Goal: Task Accomplishment & Management: Use online tool/utility

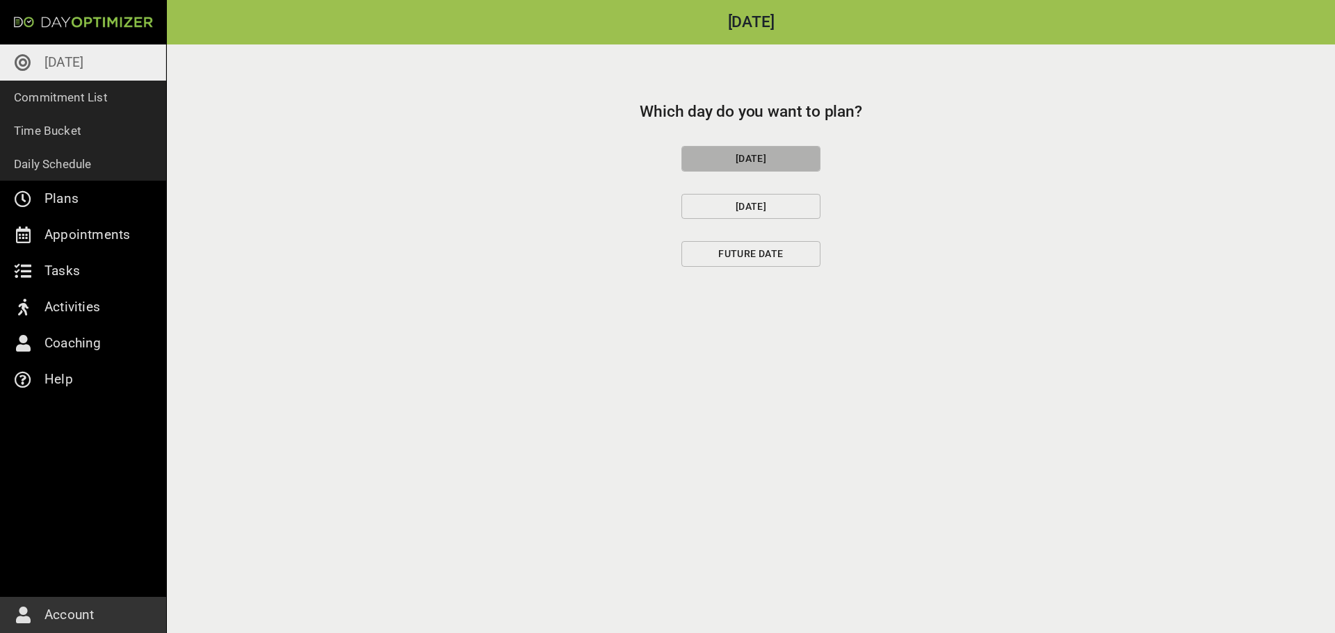
click at [742, 155] on span "[DATE]" at bounding box center [750, 158] width 115 height 17
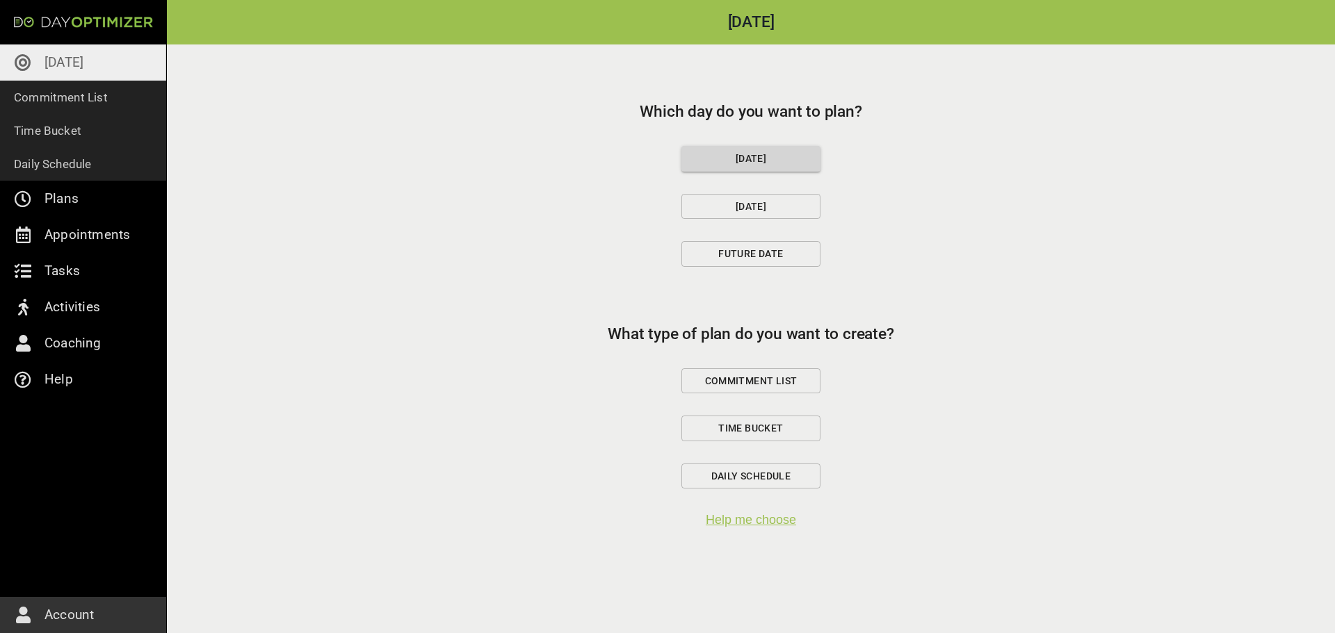
click at [781, 384] on span "Commitment List" at bounding box center [750, 381] width 115 height 17
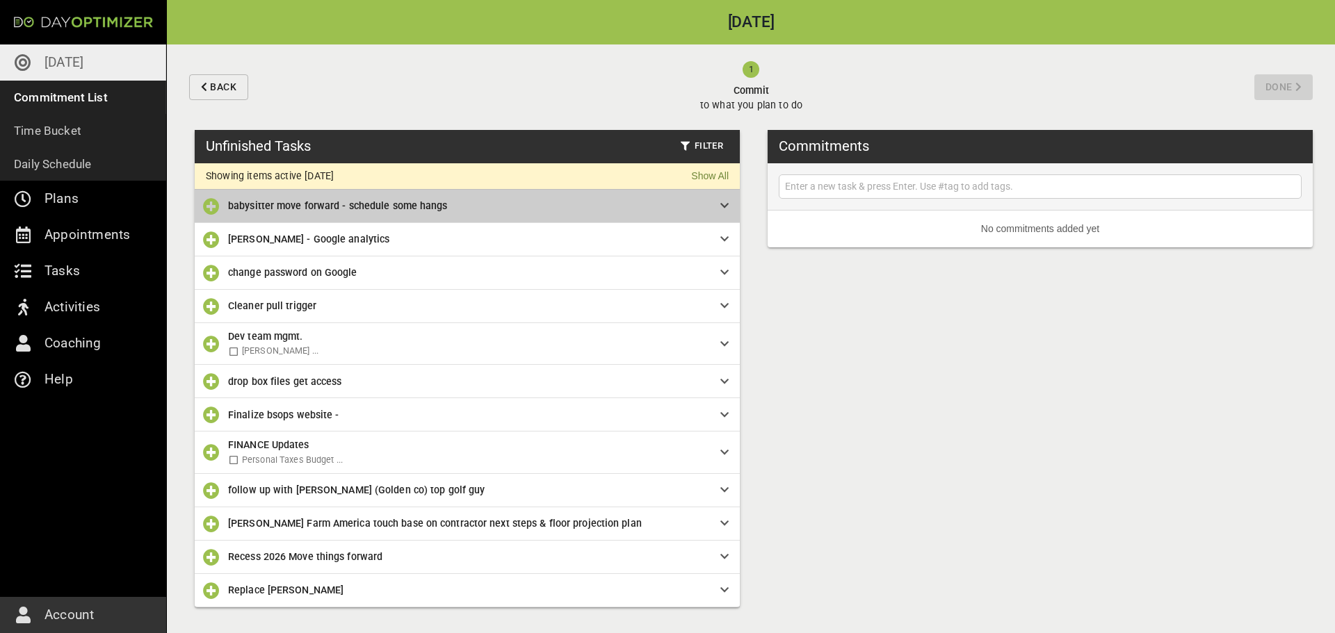
click at [722, 206] on icon at bounding box center [724, 206] width 8 height 10
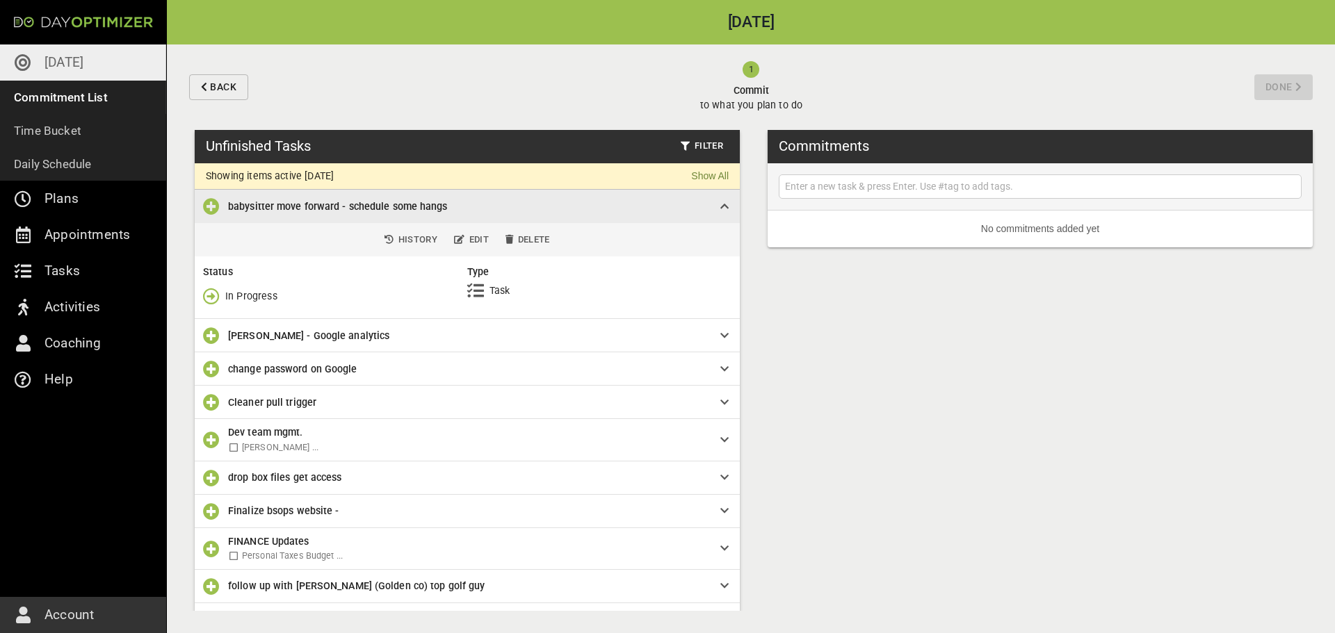
click at [218, 295] on icon "button" at bounding box center [211, 296] width 17 height 17
click at [228, 358] on p "Done" at bounding box center [237, 355] width 24 height 15
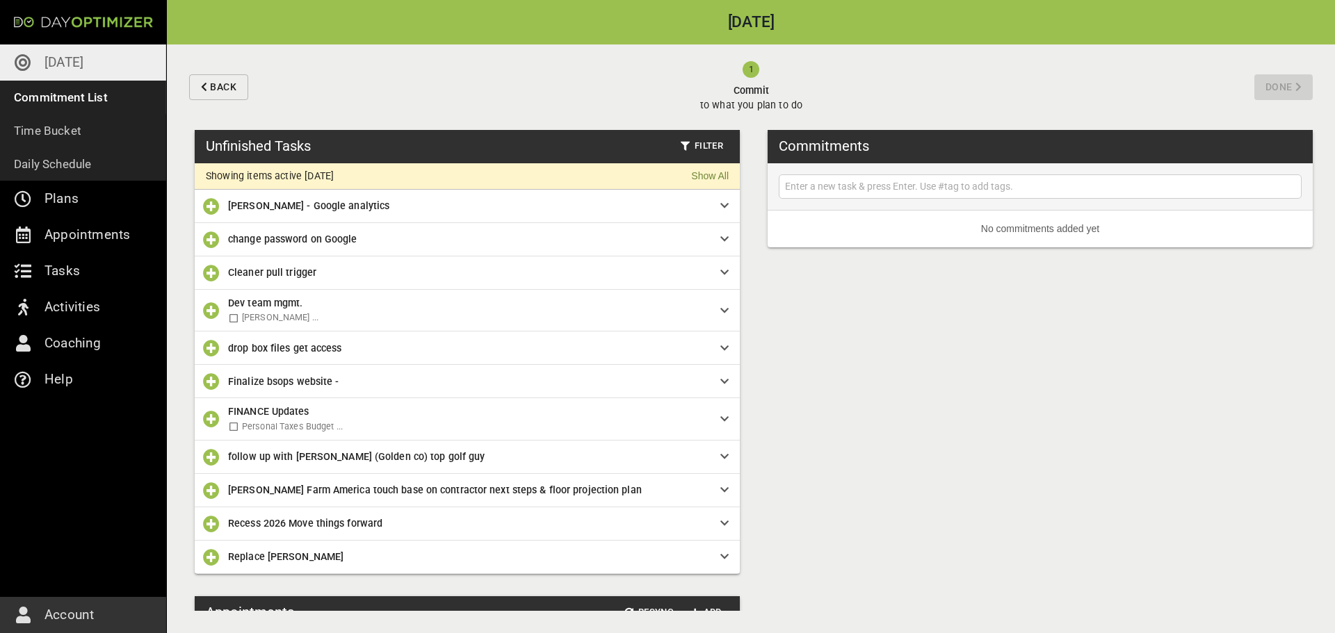
click at [213, 211] on icon "button" at bounding box center [211, 206] width 17 height 17
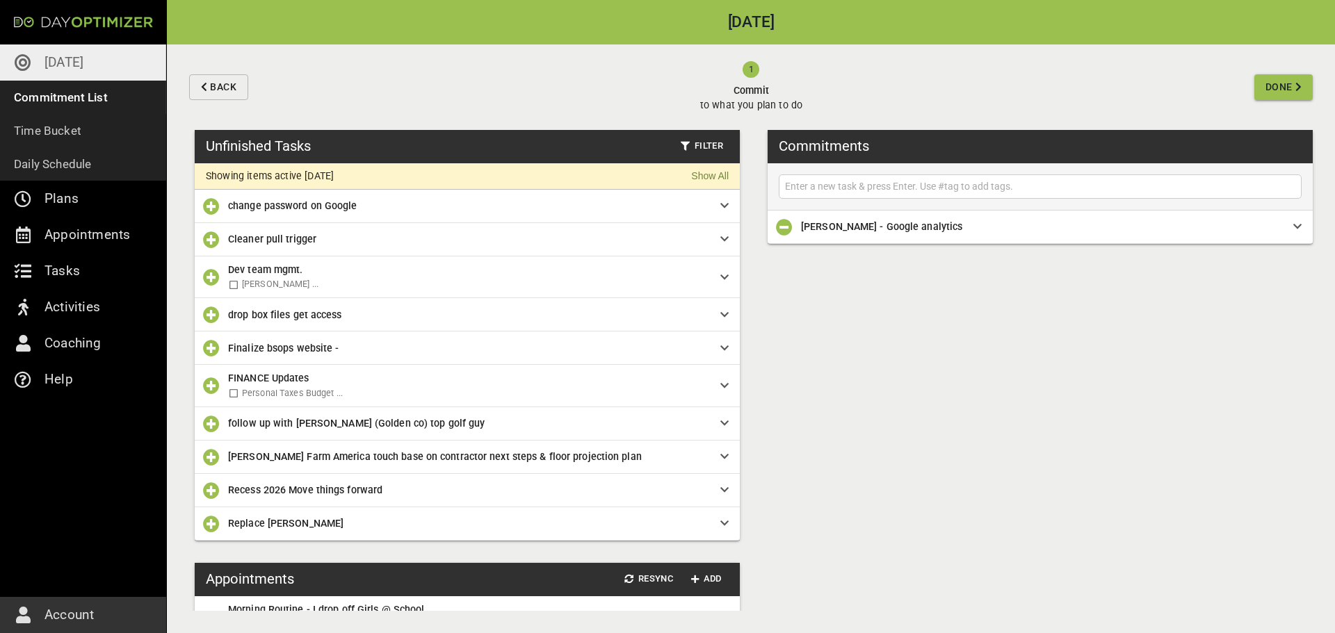
click at [215, 276] on icon "button" at bounding box center [211, 277] width 17 height 17
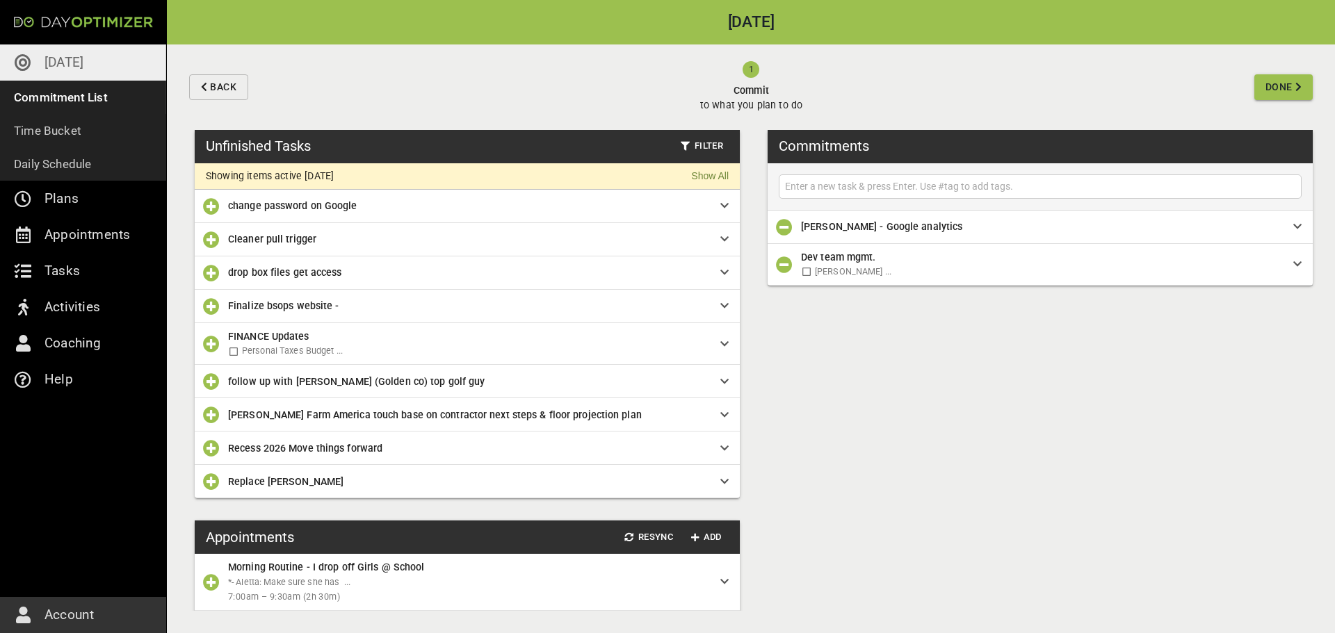
click at [215, 239] on icon "button" at bounding box center [211, 239] width 17 height 17
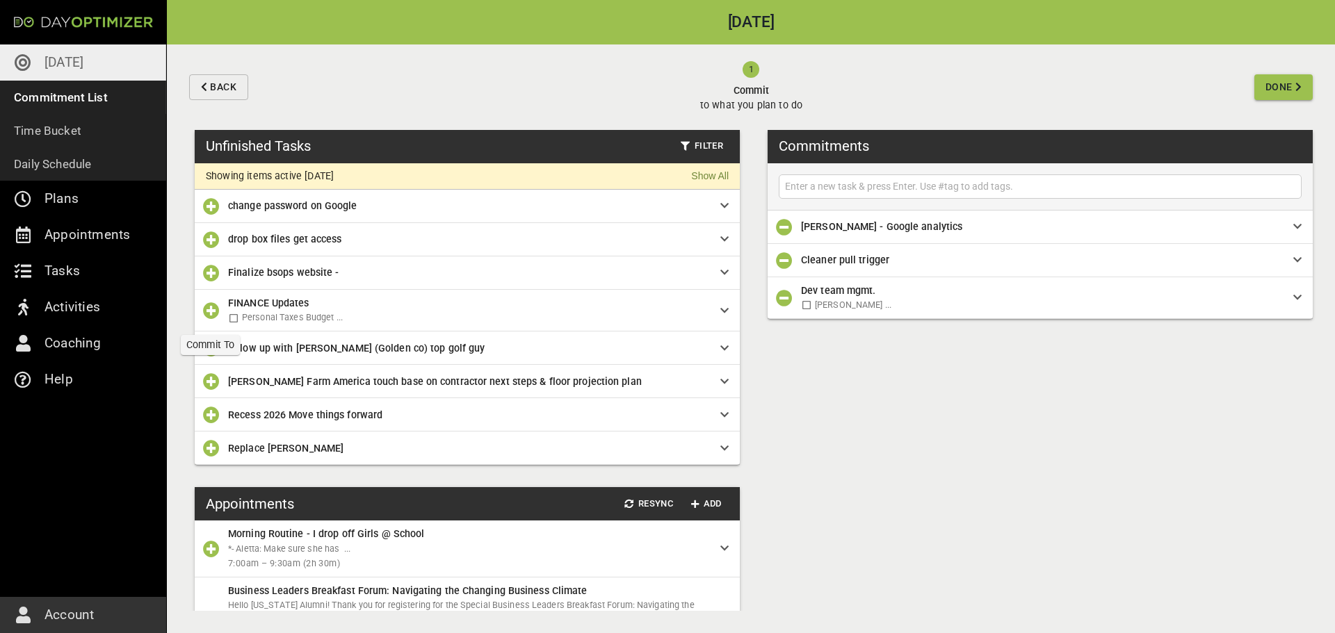
click at [211, 309] on icon "button" at bounding box center [211, 310] width 17 height 17
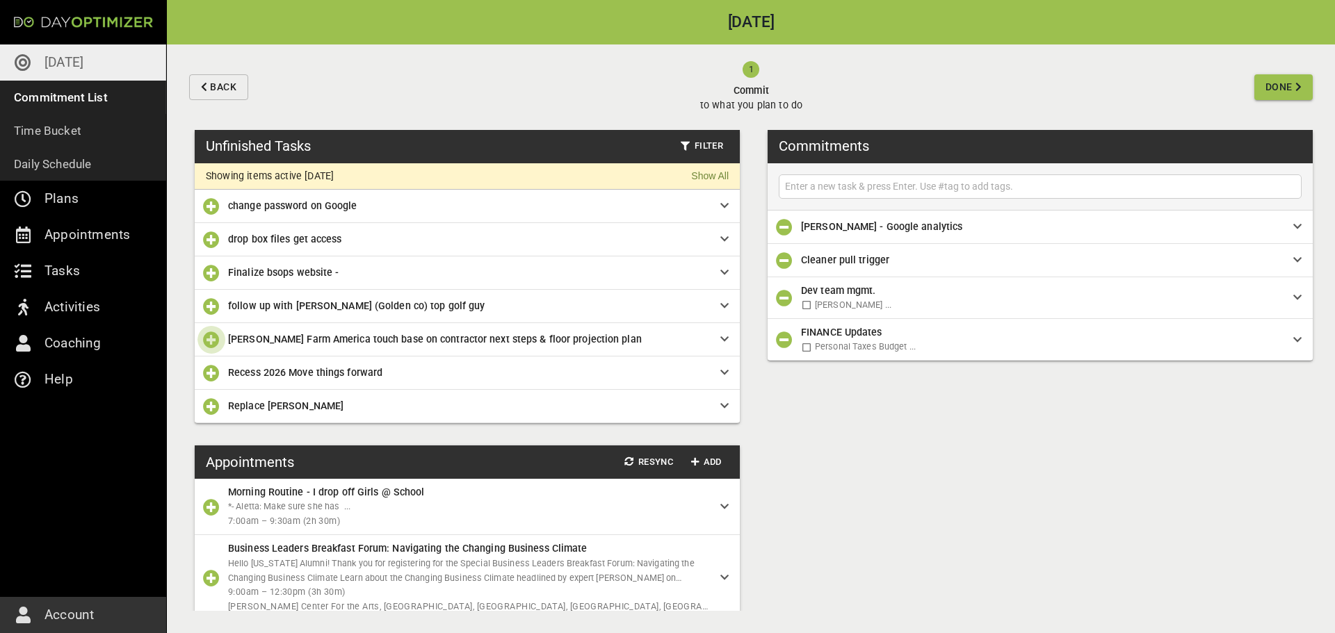
click at [209, 343] on icon "button" at bounding box center [211, 340] width 17 height 17
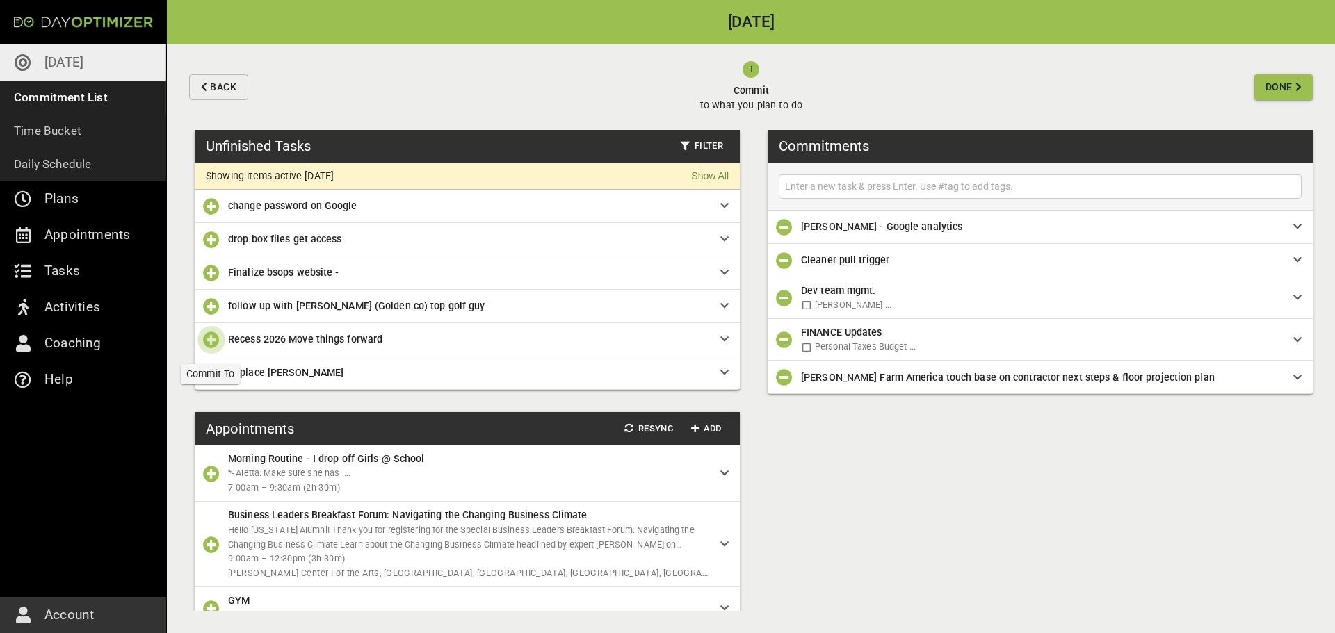
click at [209, 343] on icon "button" at bounding box center [211, 340] width 17 height 17
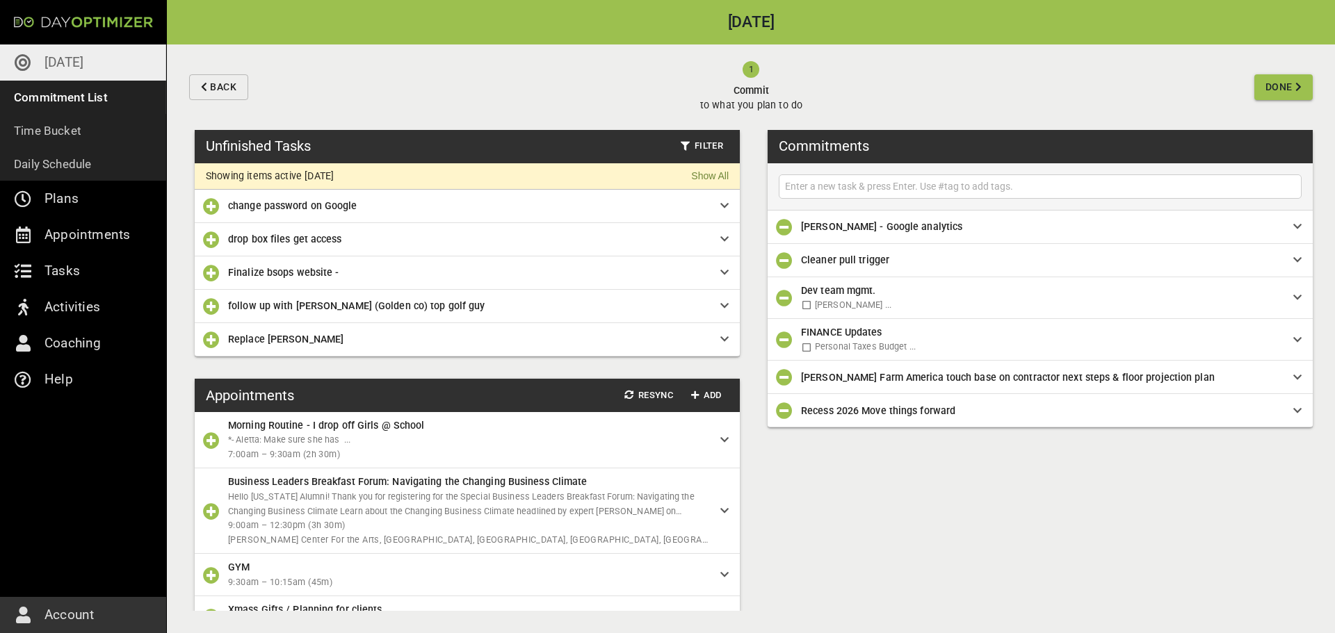
click at [209, 343] on icon "button" at bounding box center [211, 340] width 17 height 17
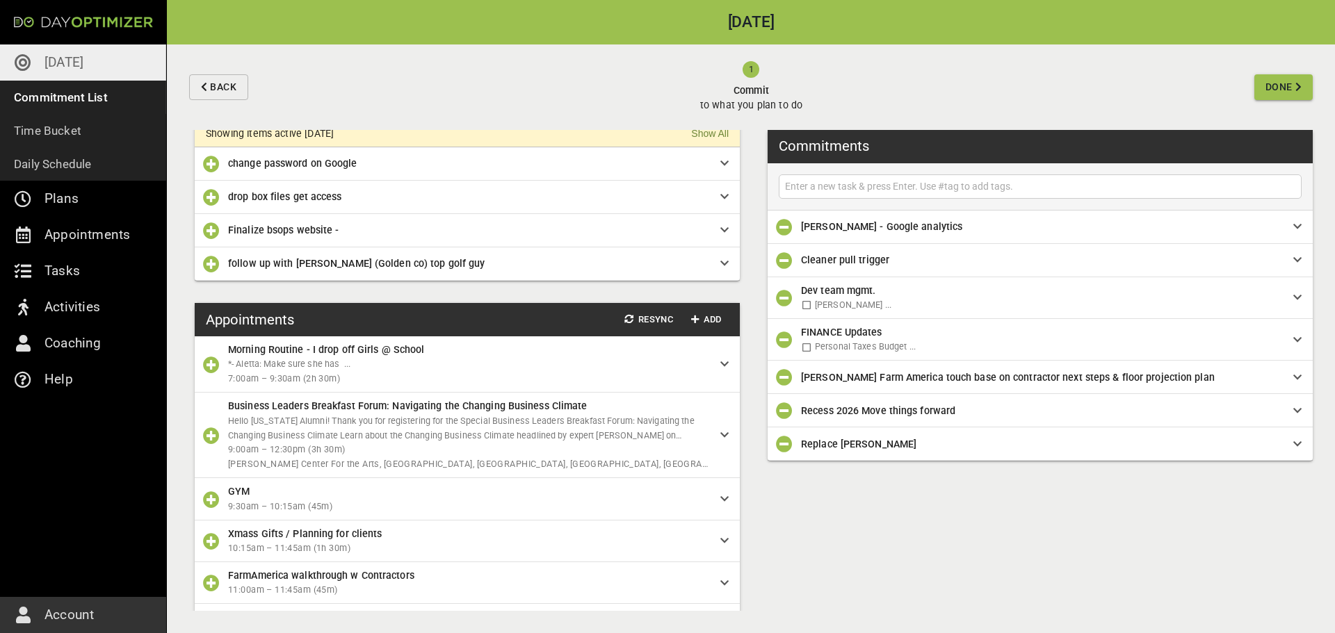
scroll to position [43, 0]
click at [209, 368] on icon "button" at bounding box center [211, 364] width 17 height 17
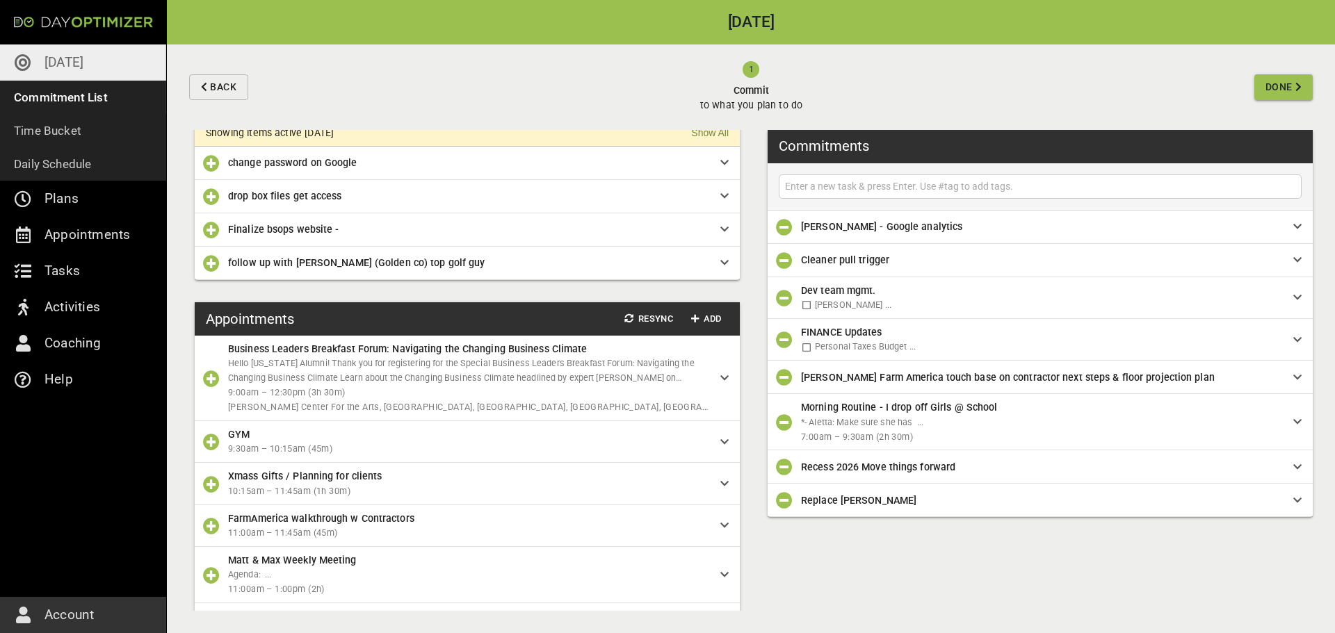
click at [213, 439] on icon "button" at bounding box center [211, 442] width 17 height 17
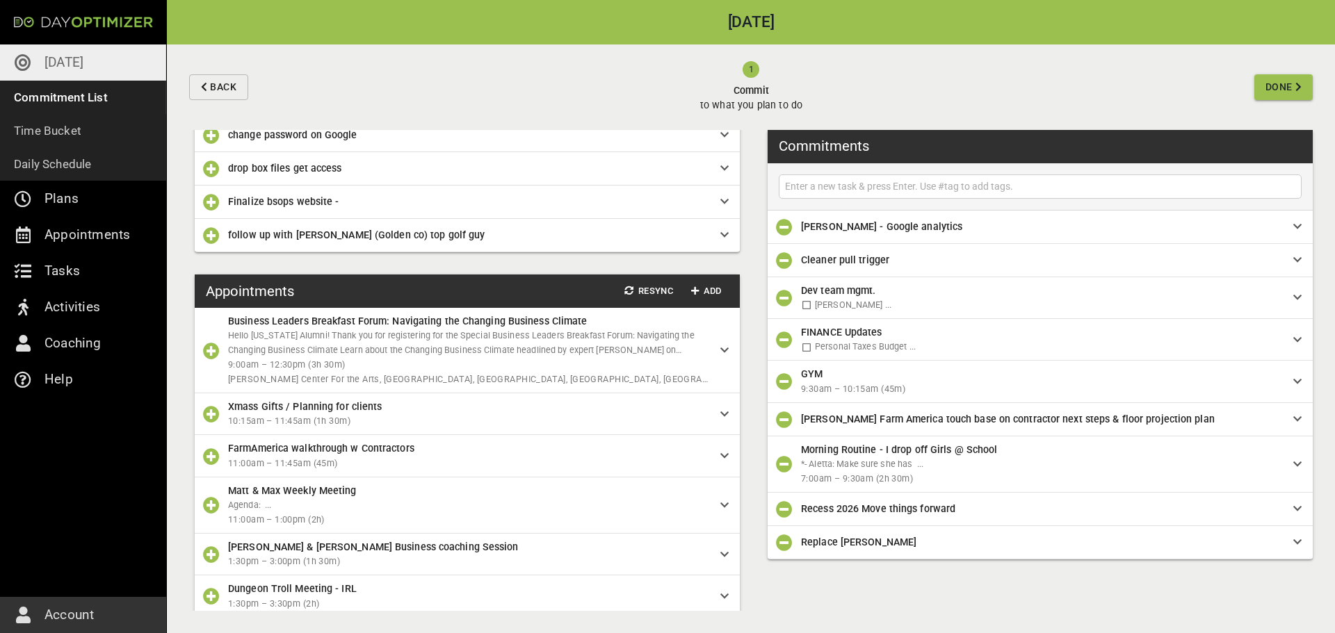
scroll to position [81, 0]
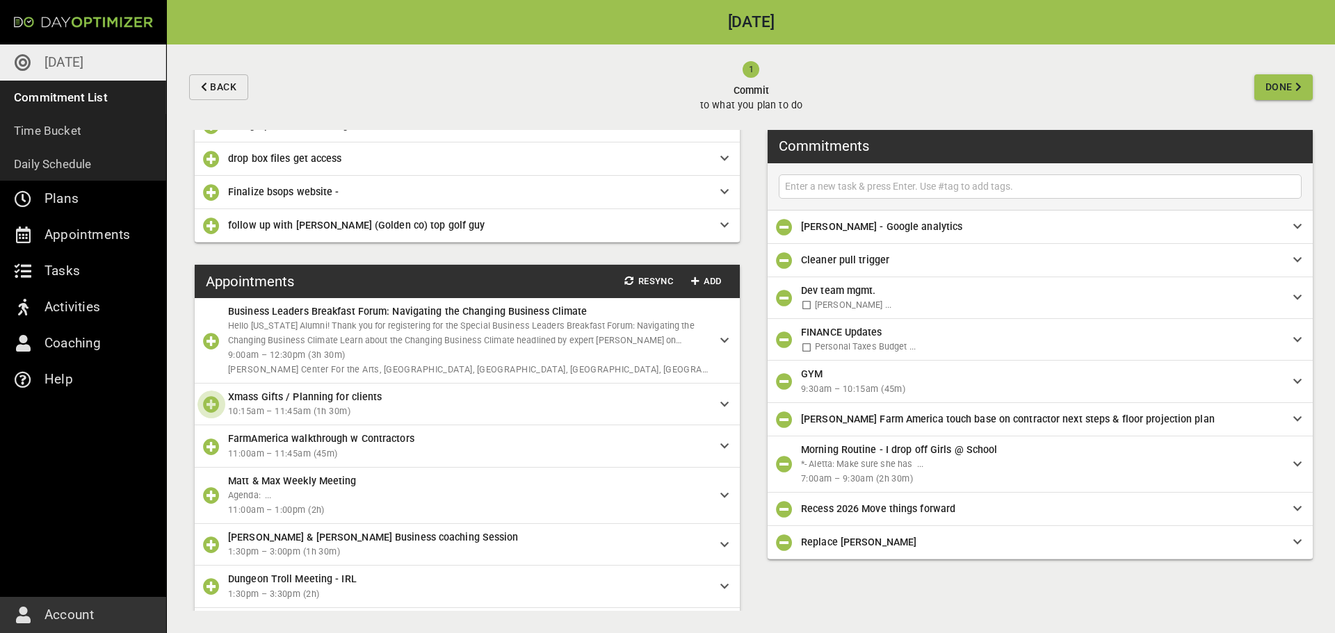
click at [218, 407] on icon "button" at bounding box center [211, 404] width 17 height 17
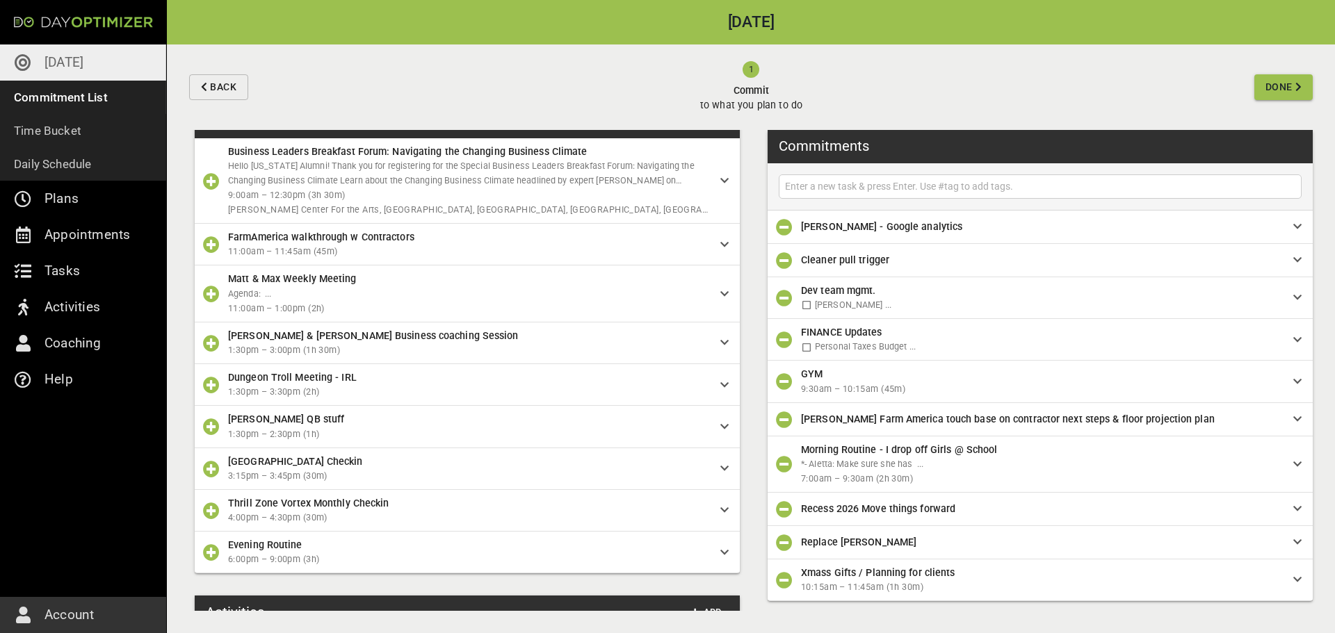
scroll to position [271, 0]
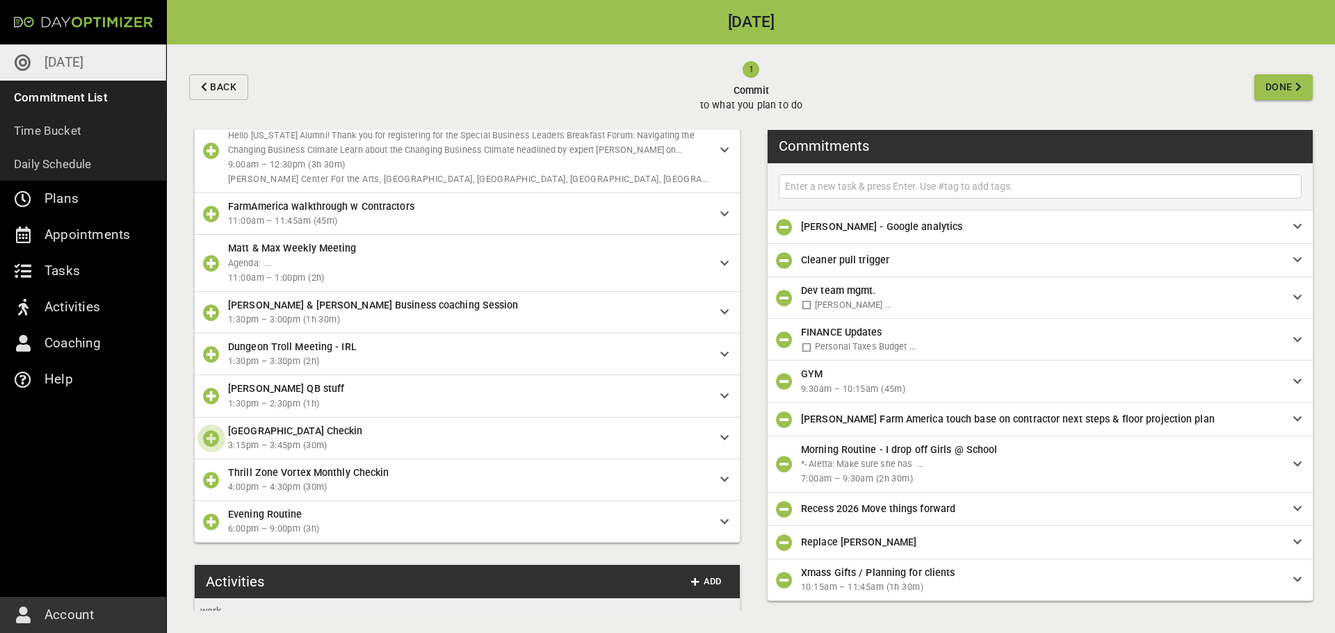
click at [209, 441] on icon "button" at bounding box center [211, 438] width 17 height 17
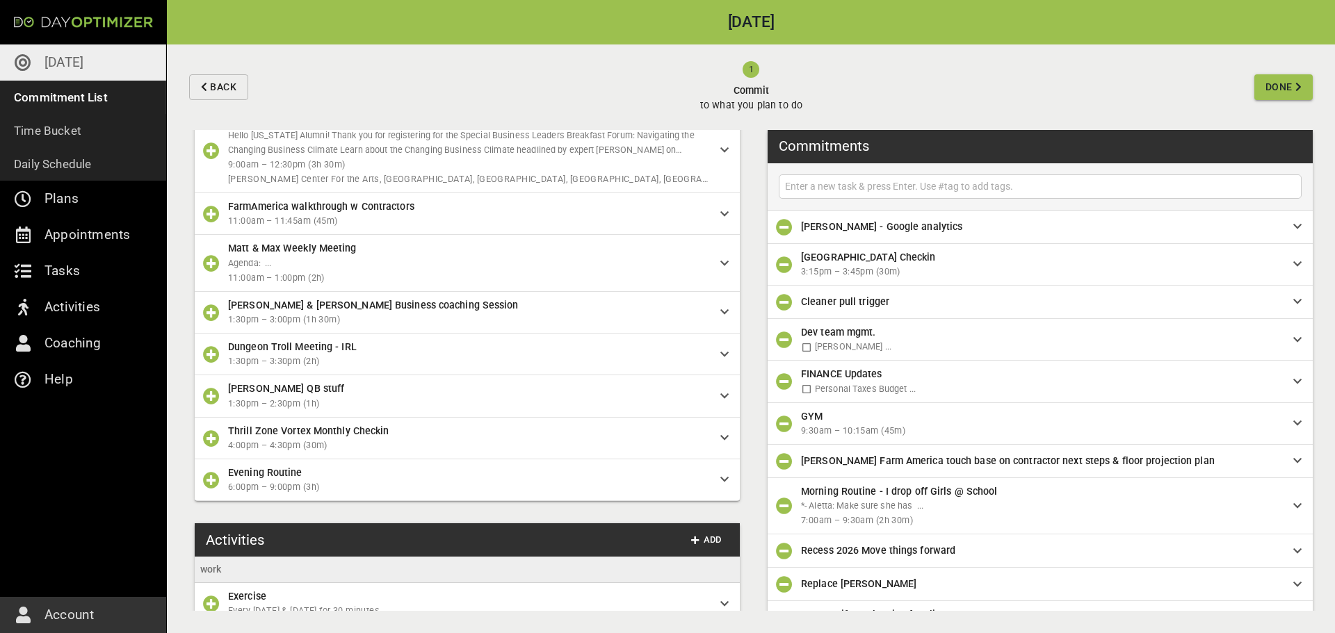
click at [209, 441] on icon "button" at bounding box center [211, 438] width 17 height 17
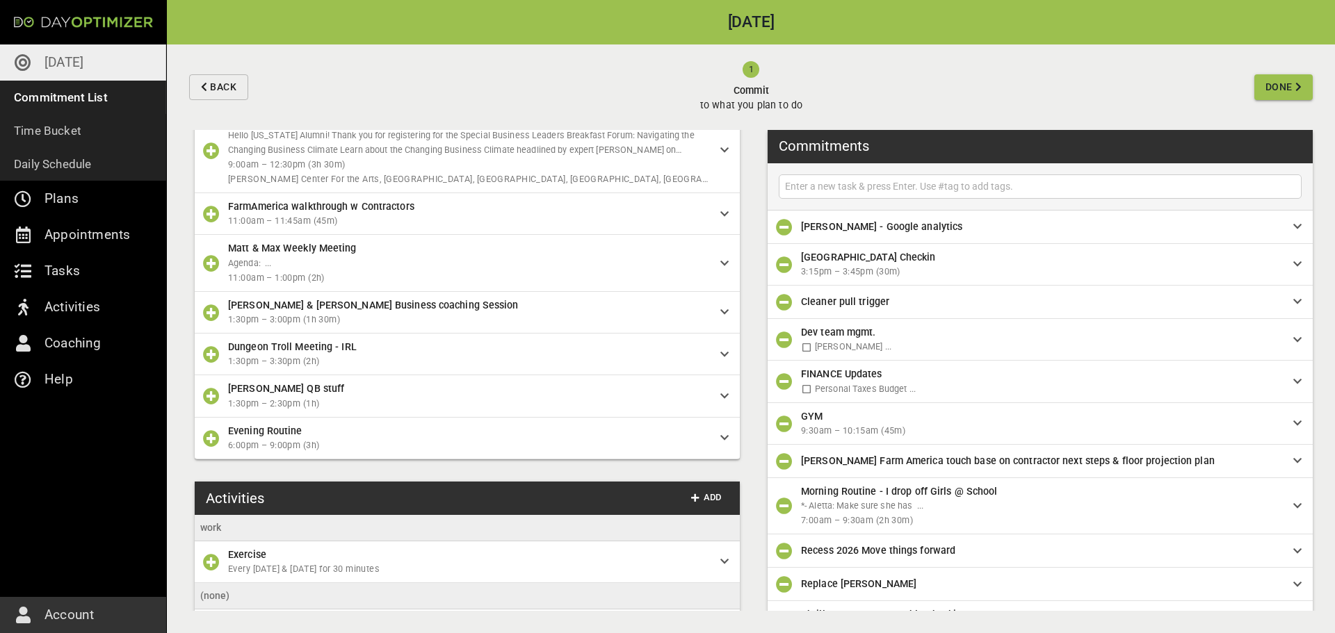
scroll to position [32, 0]
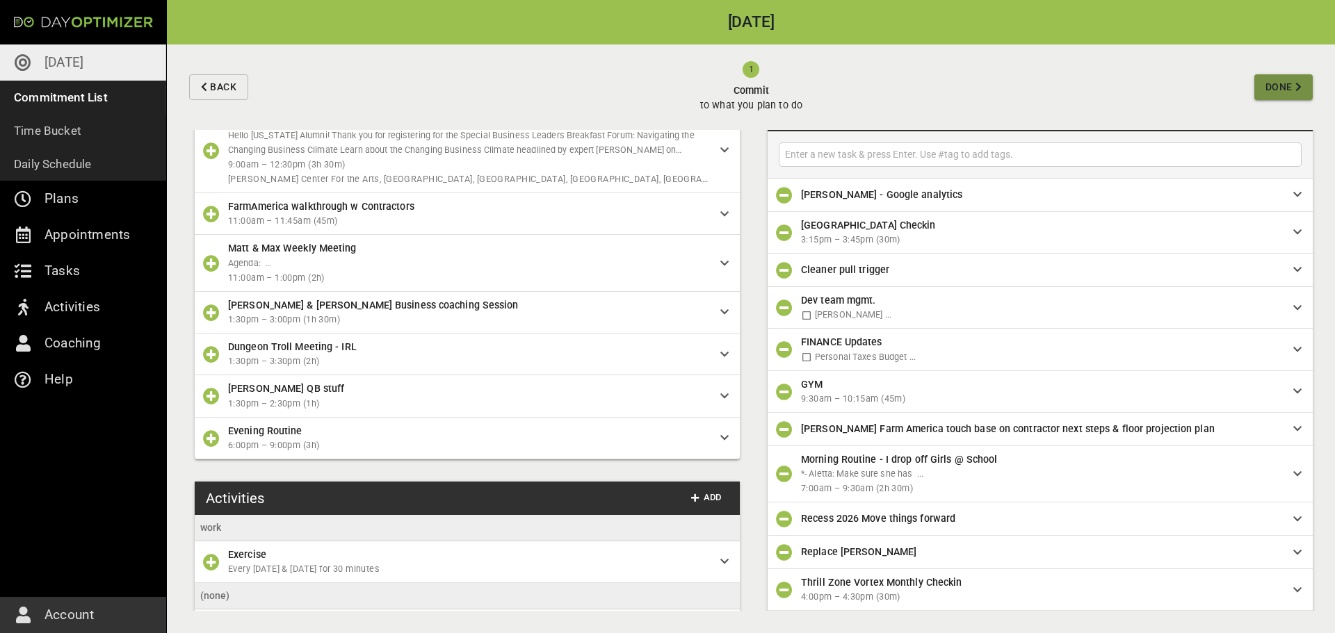
drag, startPoint x: 1278, startPoint y: 93, endPoint x: 1264, endPoint y: 99, distance: 15.2
click at [1278, 93] on span "Done" at bounding box center [1278, 87] width 27 height 17
